Goal: Complete application form

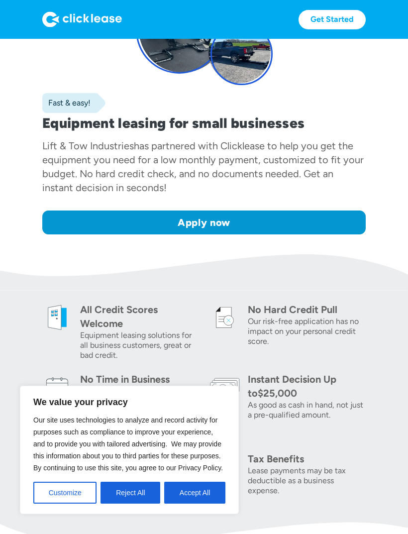
scroll to position [118, 0]
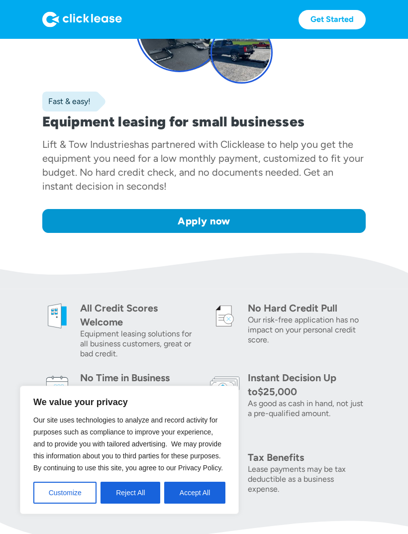
click at [144, 231] on link "Apply now" at bounding box center [204, 221] width 324 height 24
